Goal: Use online tool/utility

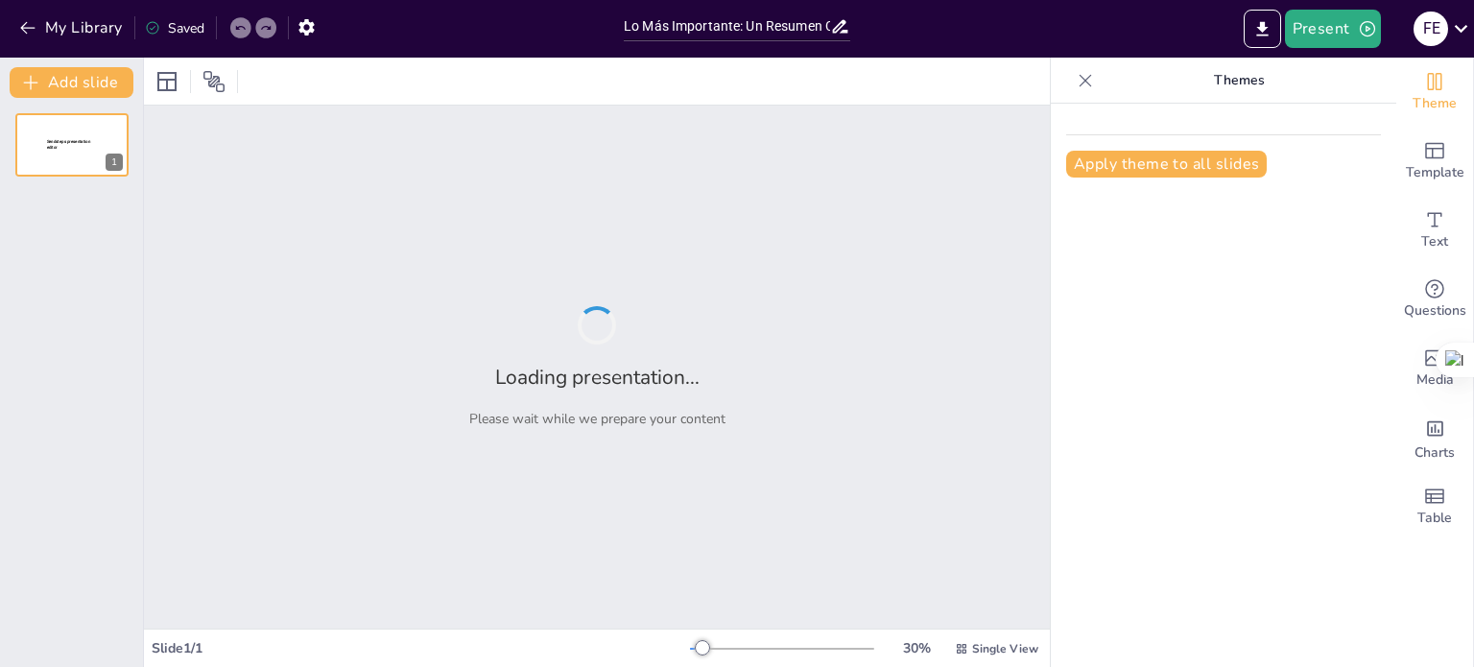
type input "Lo Más Importante: Un Resumen Conciso y Directo"
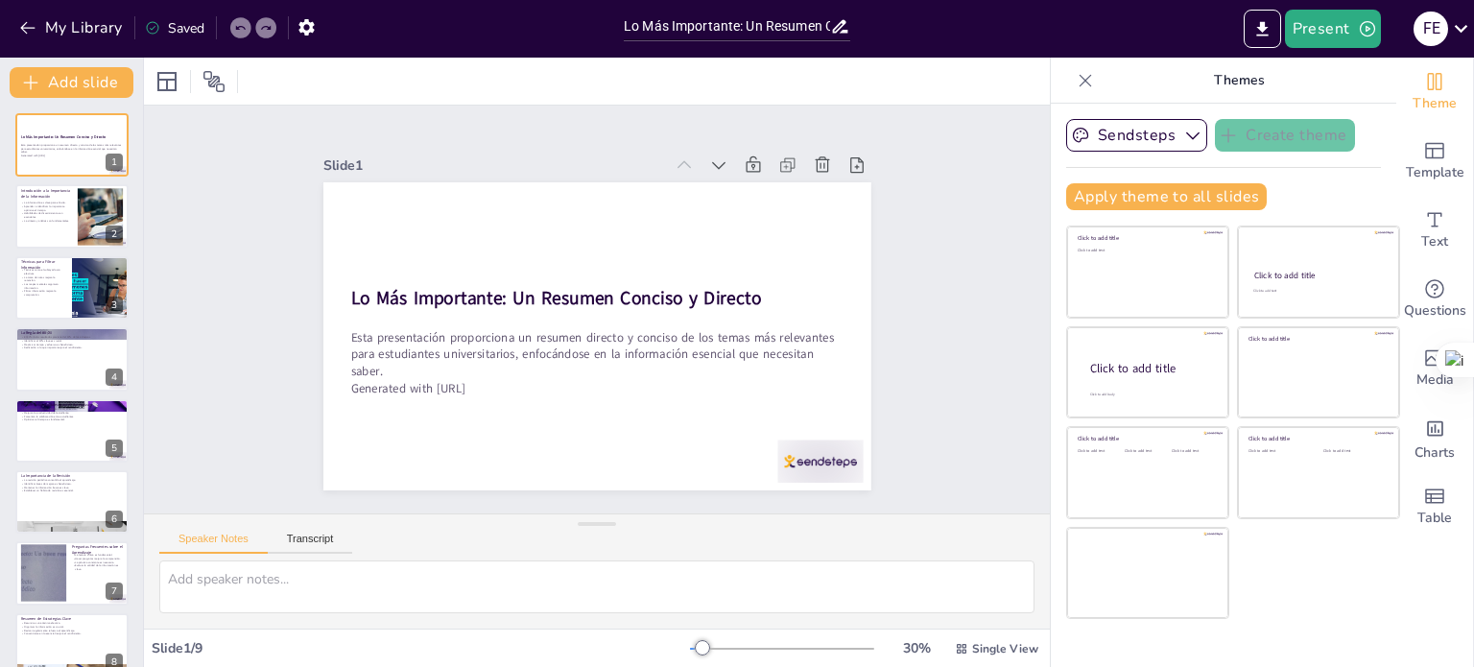
click at [0, 206] on div "Lo Más Importante: Un Resumen [PERSON_NAME] y Directo Esta presentación proporc…" at bounding box center [71, 430] width 143 height 634
click at [32, 201] on p "La información es clave para el éxito." at bounding box center [46, 203] width 52 height 4
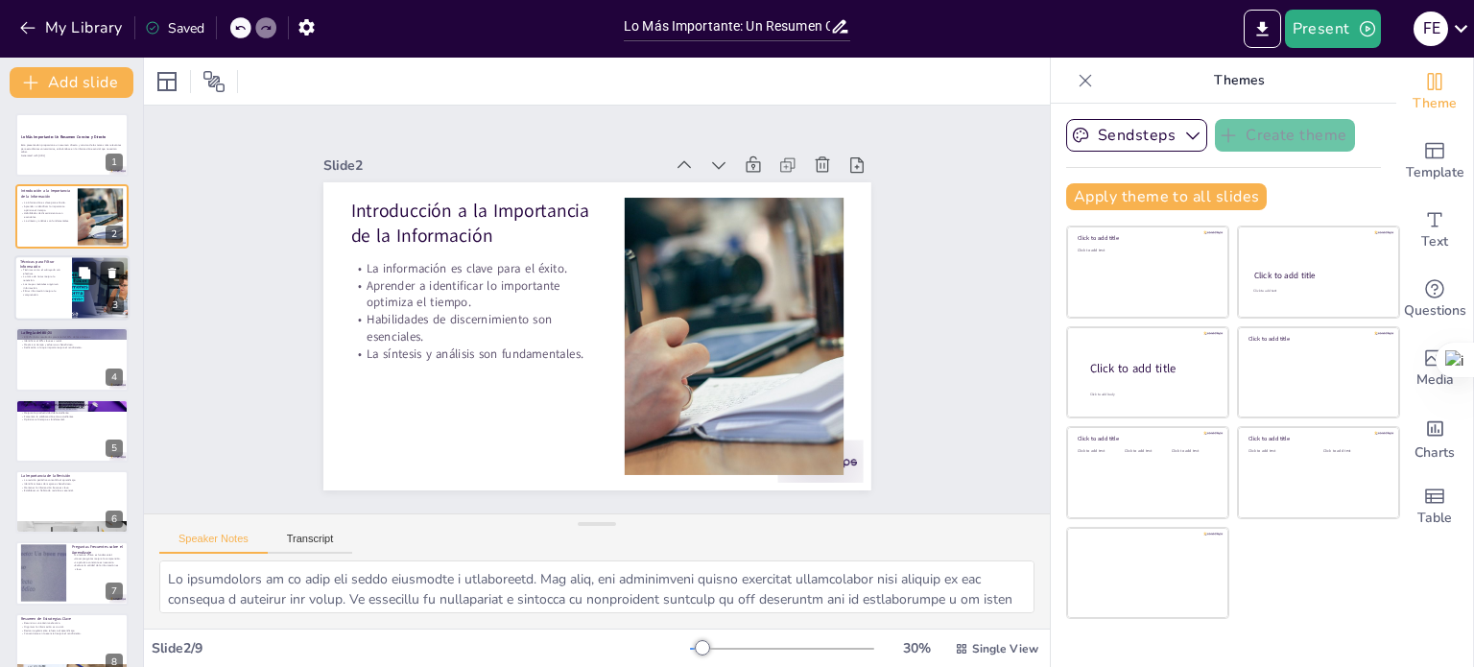
click at [58, 296] on div at bounding box center [71, 287] width 115 height 65
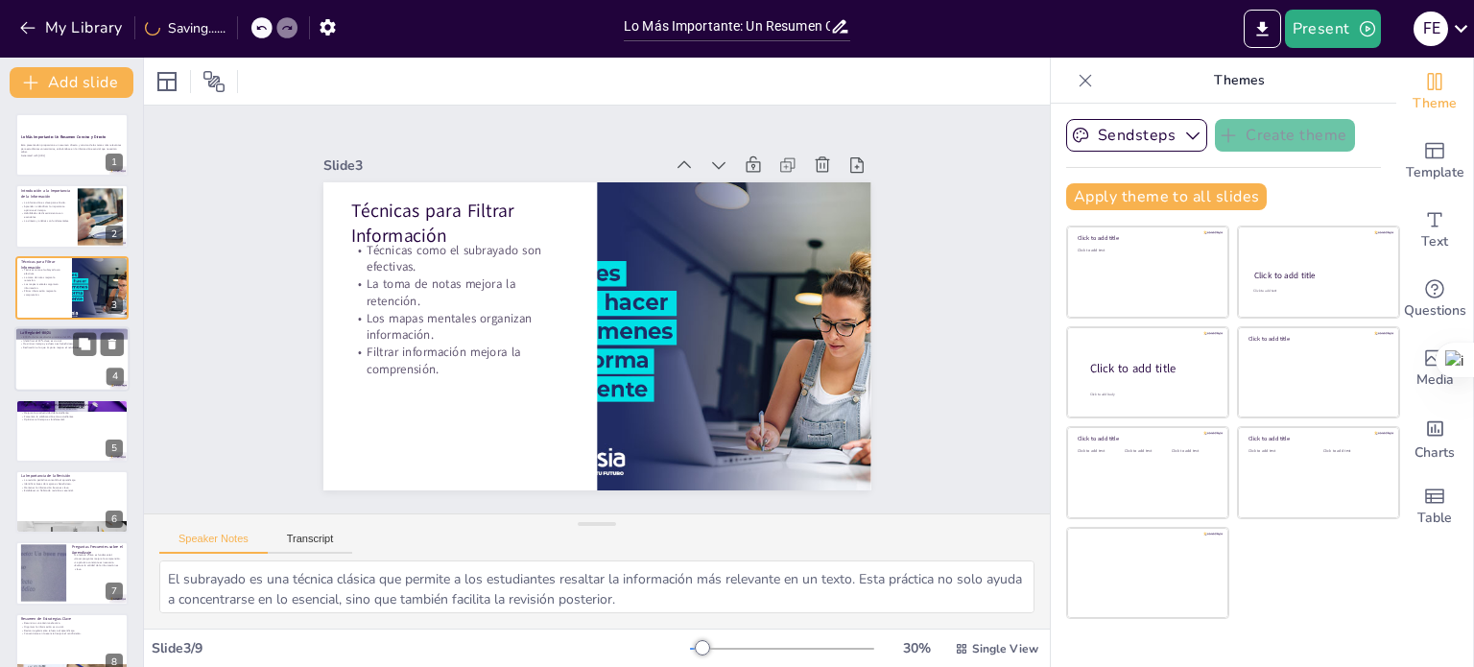
click at [73, 375] on div at bounding box center [71, 358] width 115 height 65
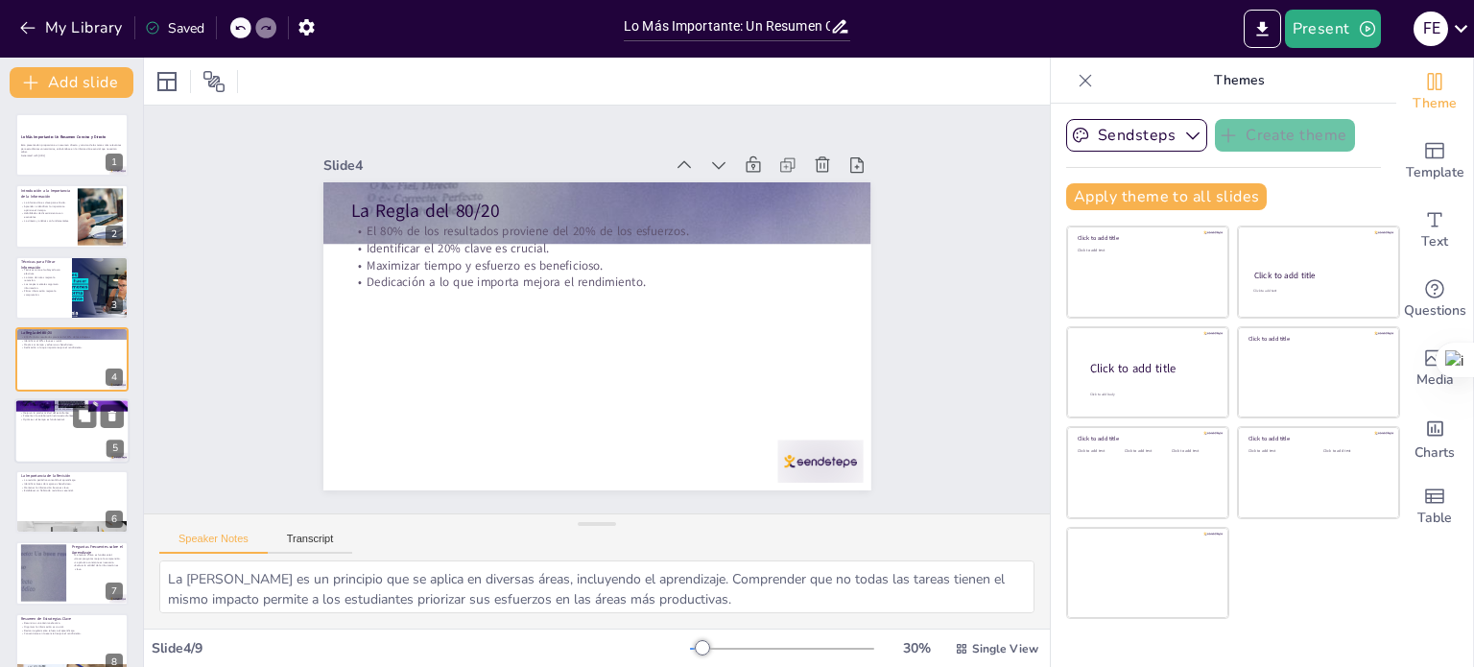
click at [84, 440] on div at bounding box center [71, 430] width 115 height 65
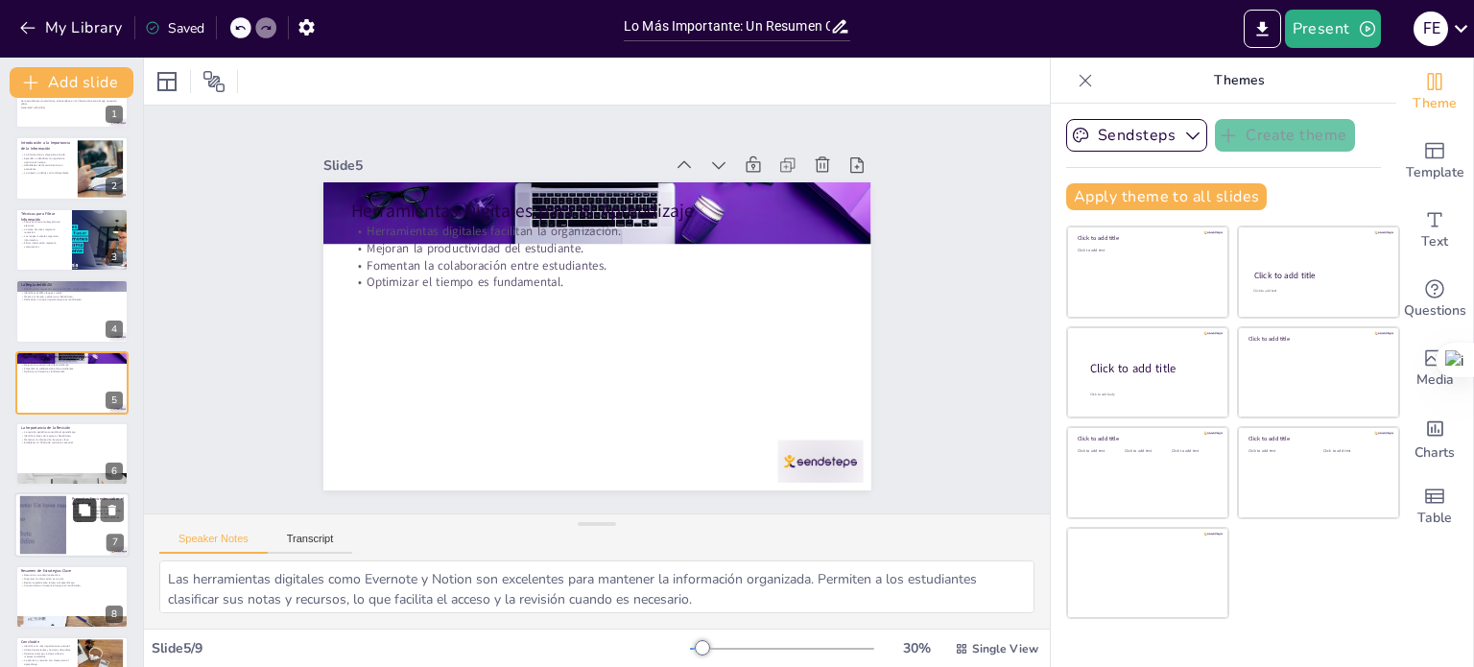
click at [90, 509] on icon at bounding box center [84, 510] width 13 height 13
type textarea "La lectura crítica es una habilidad esencial que permite a los estudiantes eval…"
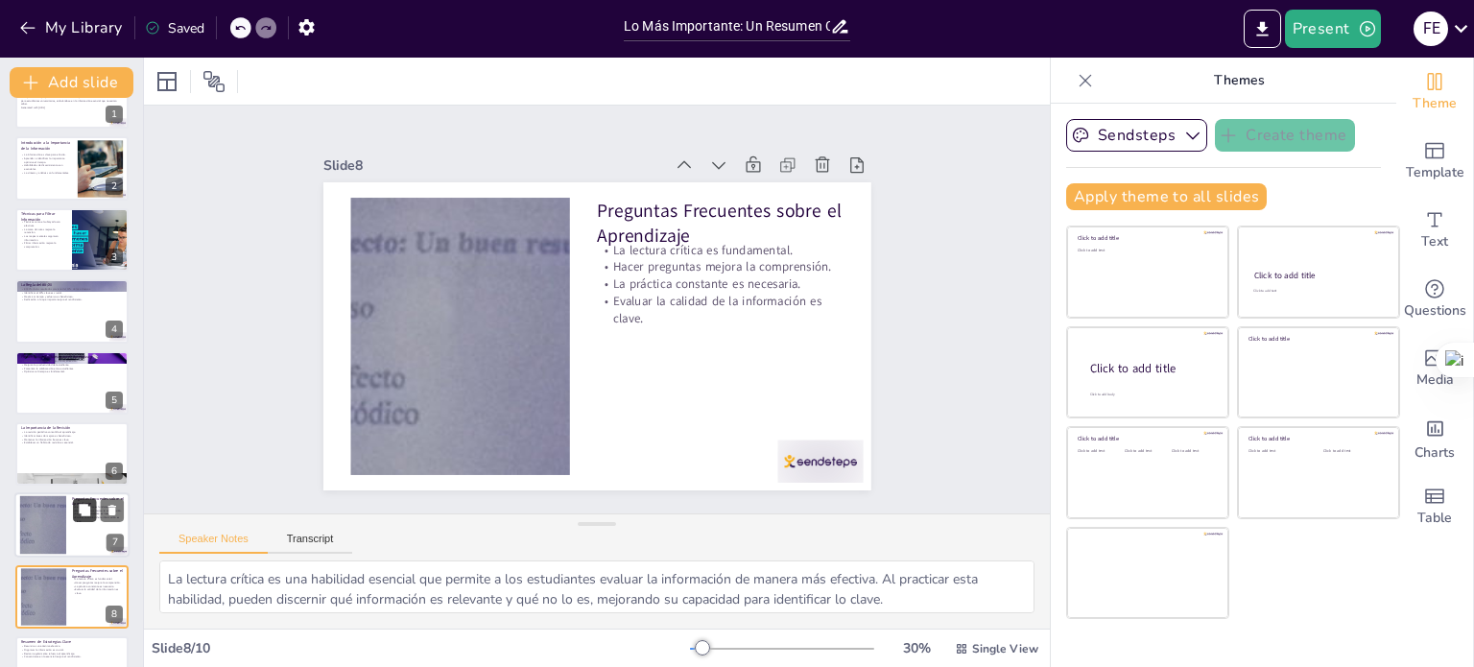
scroll to position [168, 0]
